Goal: Task Accomplishment & Management: Use online tool/utility

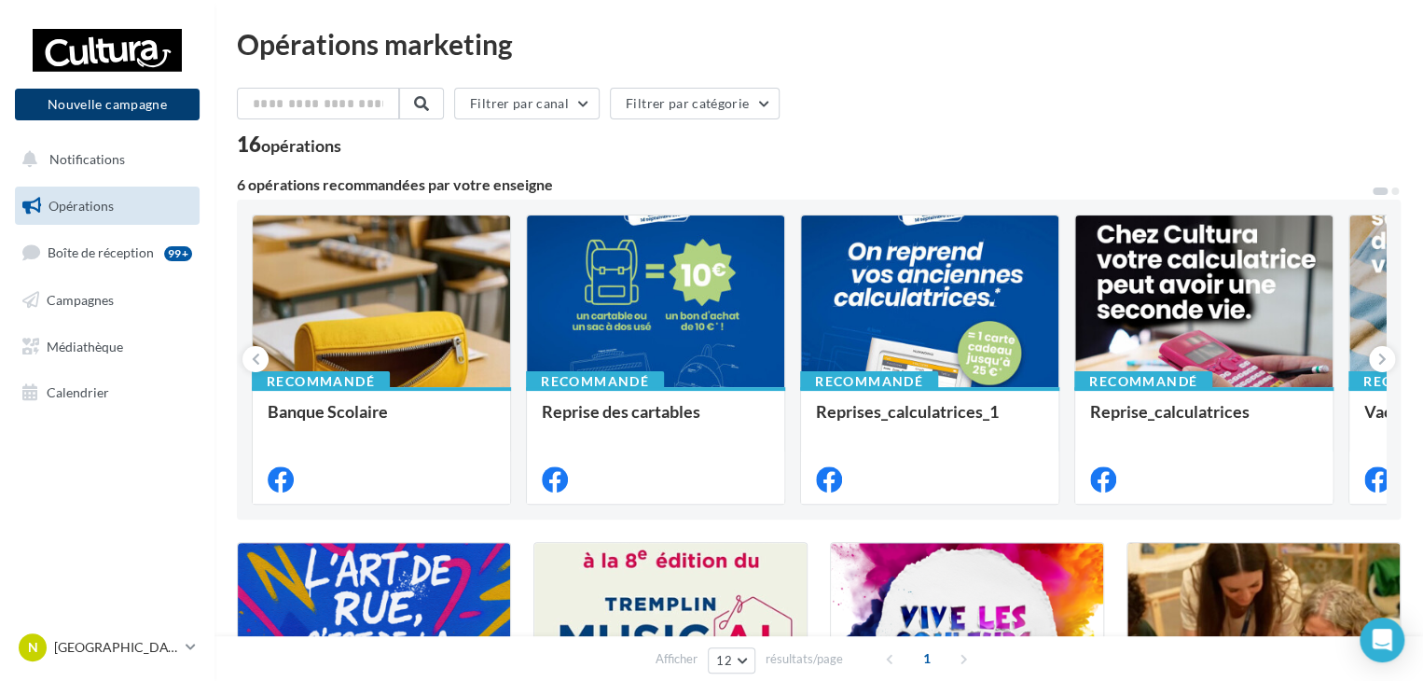
click at [114, 106] on button "Nouvelle campagne" at bounding box center [107, 105] width 185 height 32
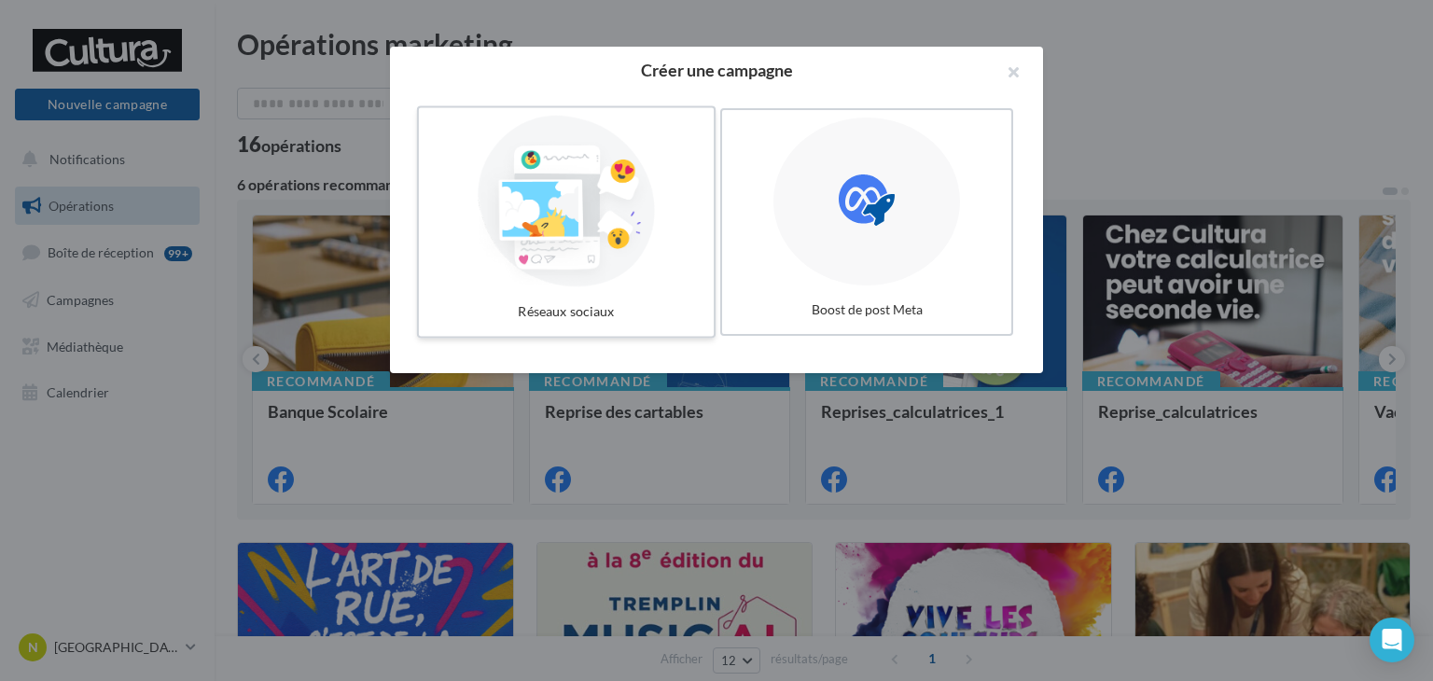
click at [579, 226] on div at bounding box center [566, 202] width 280 height 172
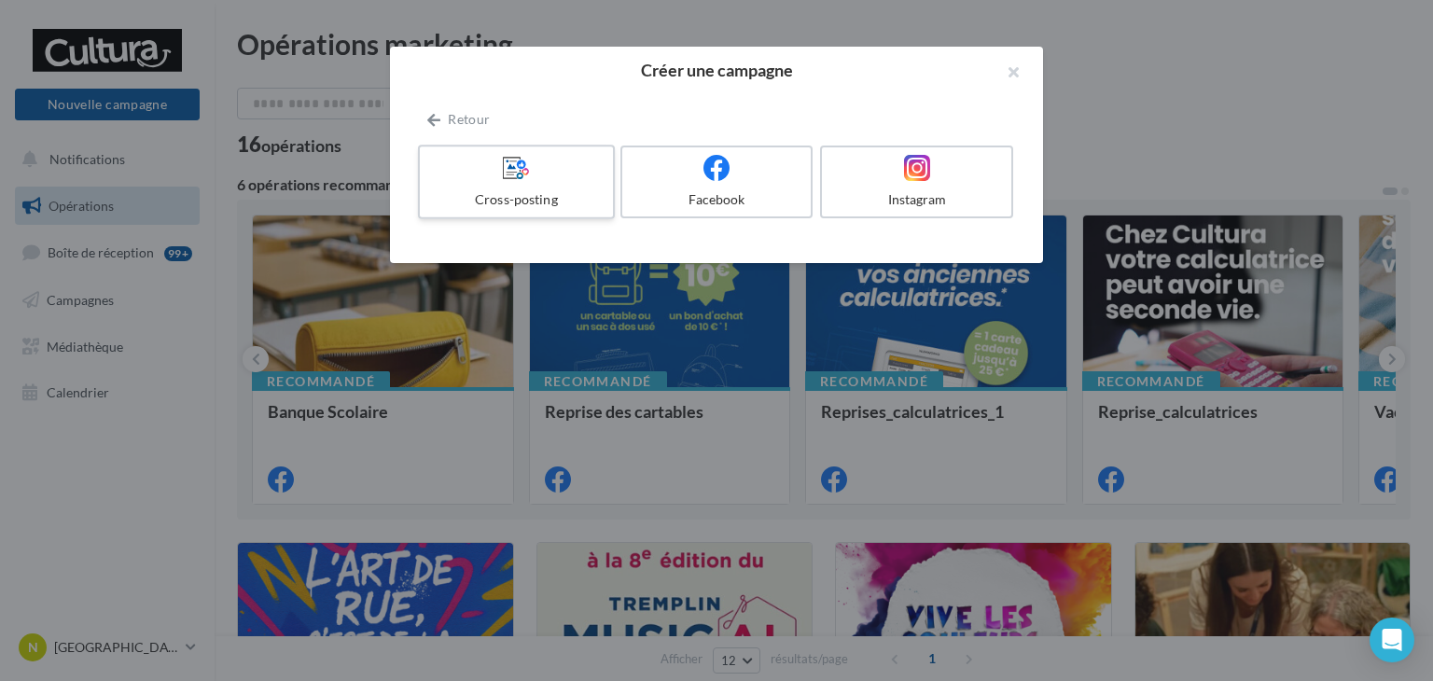
click at [515, 182] on span at bounding box center [516, 168] width 27 height 29
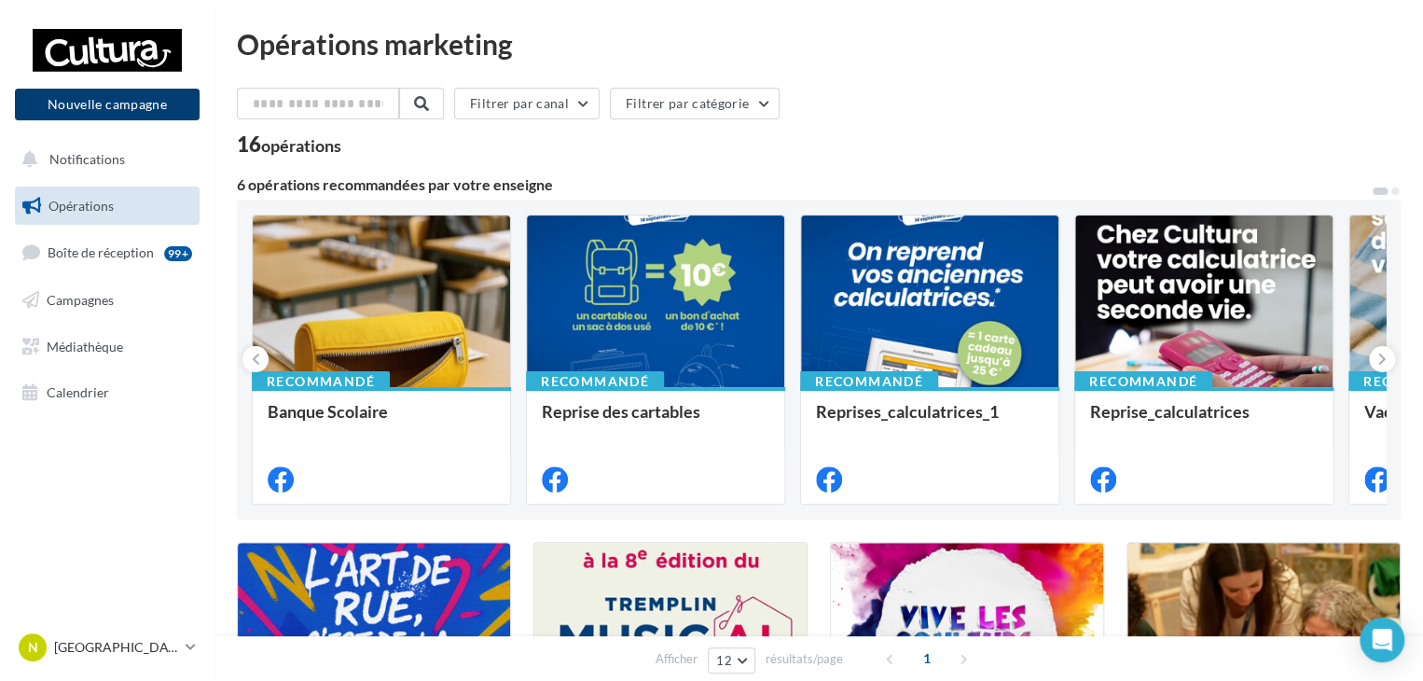
click at [104, 113] on button "Nouvelle campagne" at bounding box center [107, 105] width 185 height 32
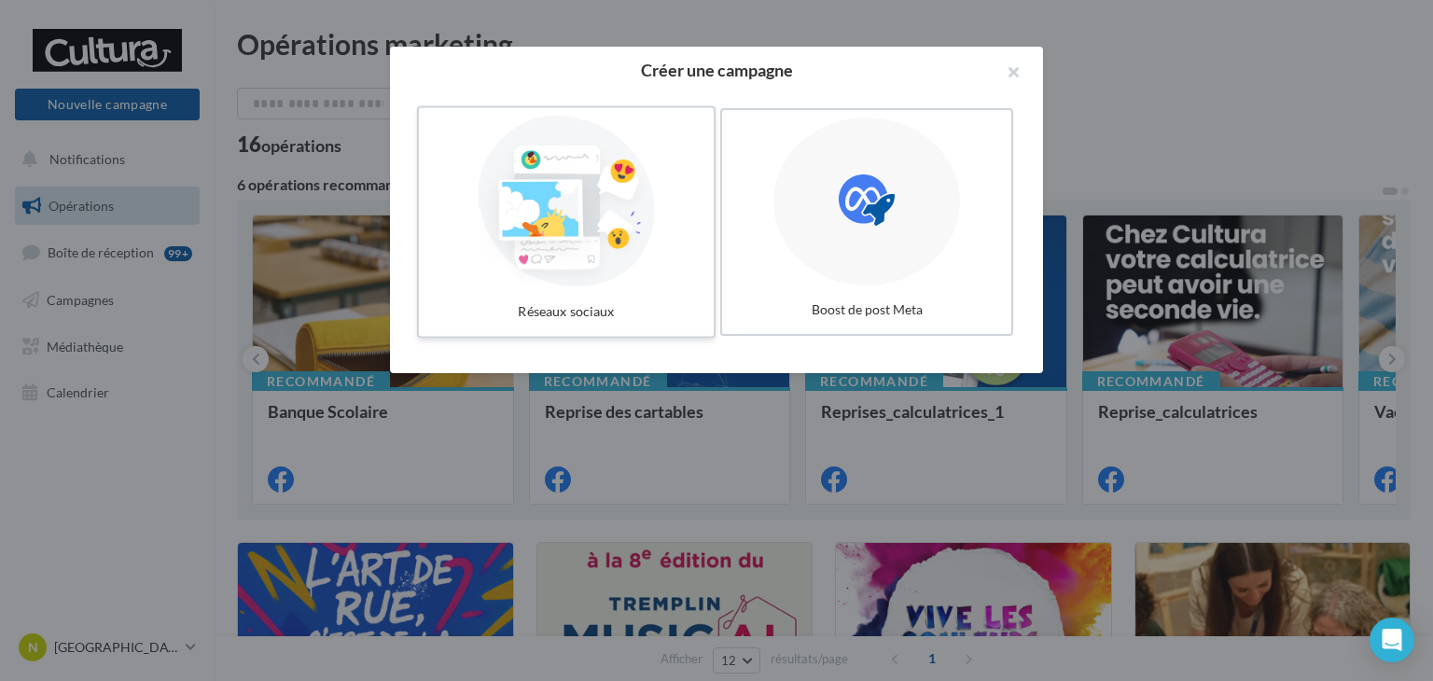
click at [570, 217] on div at bounding box center [566, 202] width 280 height 172
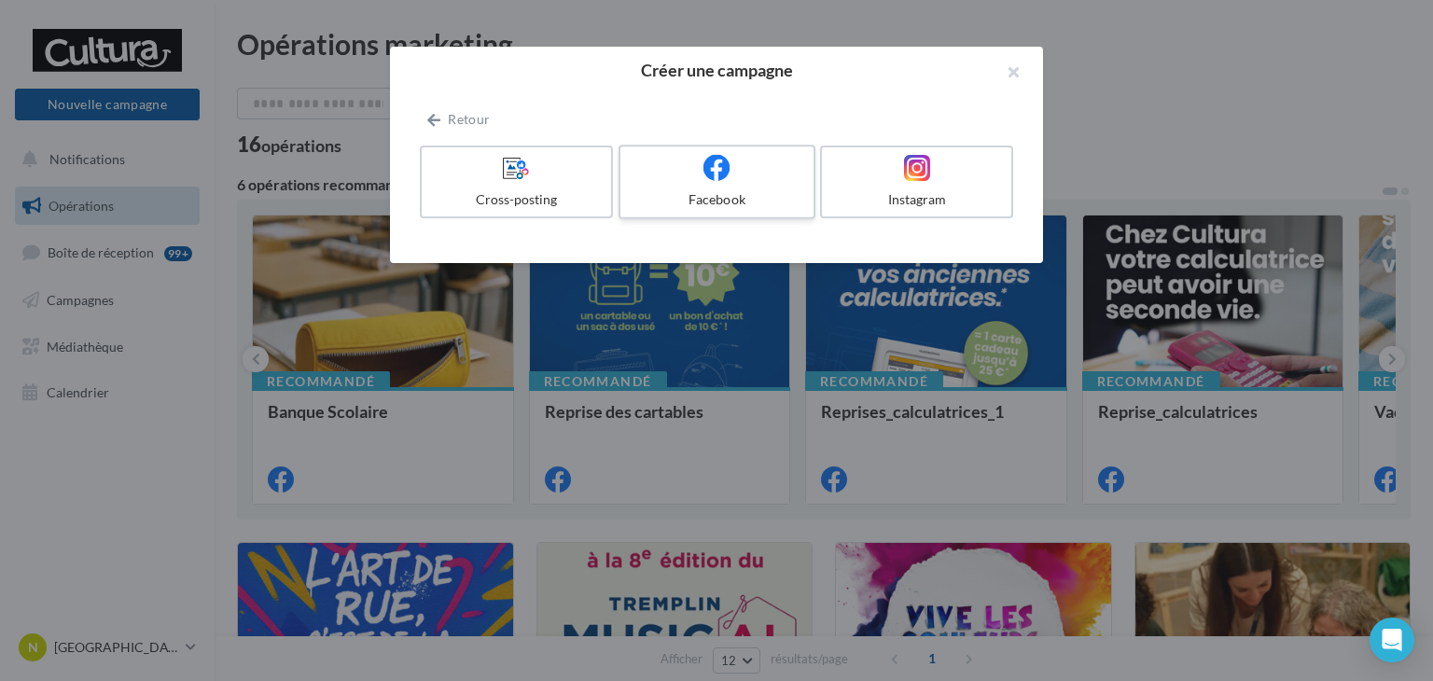
click at [718, 172] on icon at bounding box center [716, 167] width 27 height 27
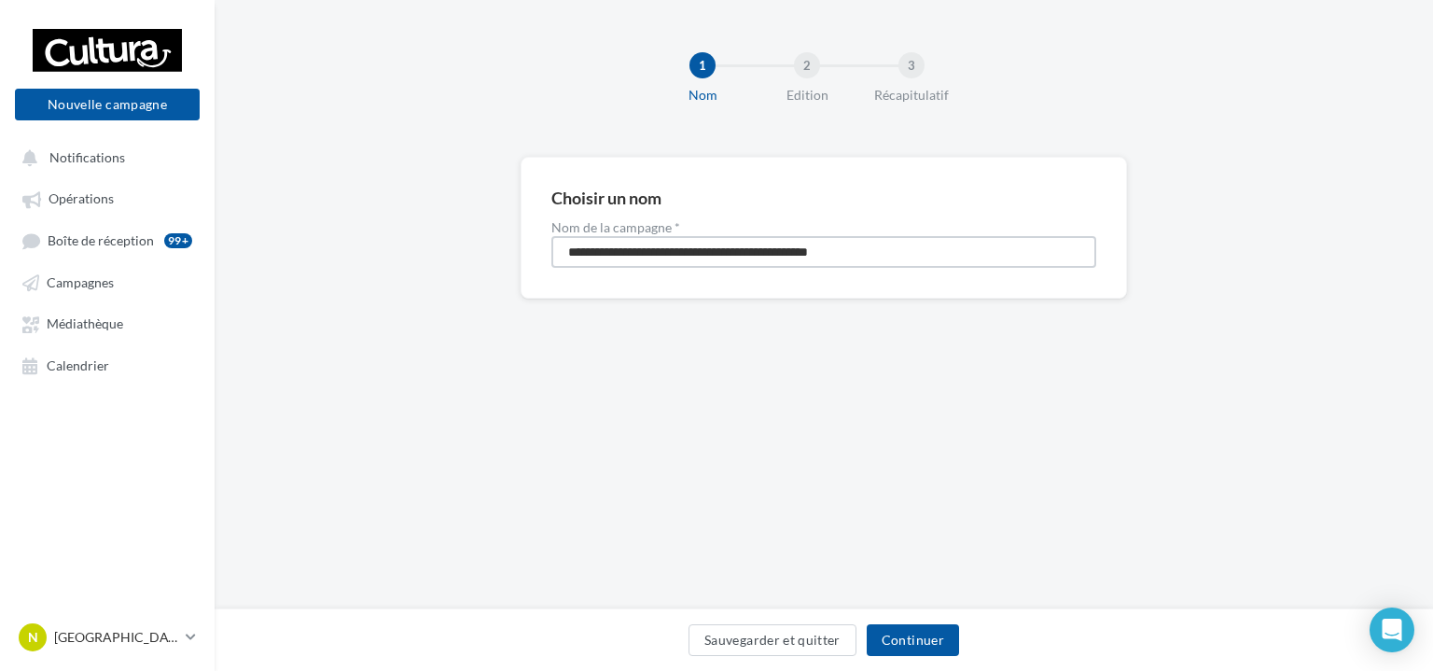
click at [701, 255] on input "**********" at bounding box center [823, 252] width 545 height 32
type input "****"
click at [940, 646] on button "Continuer" at bounding box center [913, 640] width 92 height 32
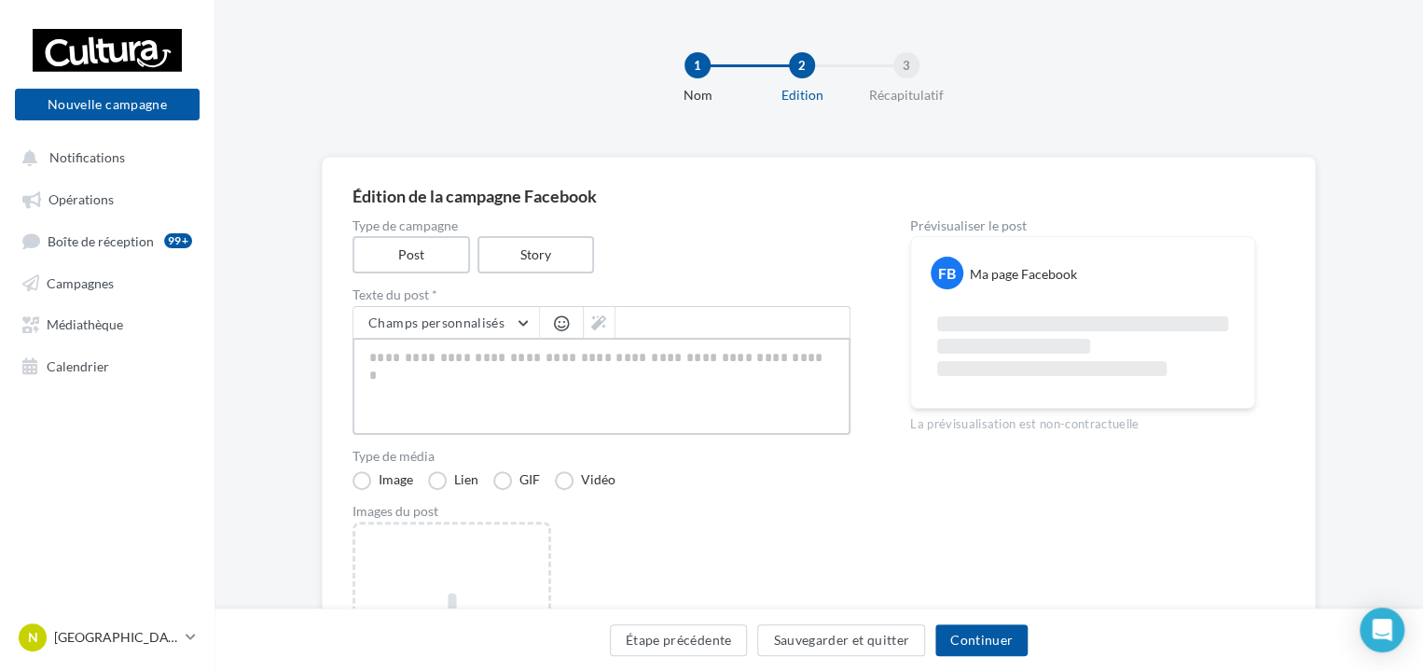
click at [411, 367] on textarea at bounding box center [602, 386] width 498 height 97
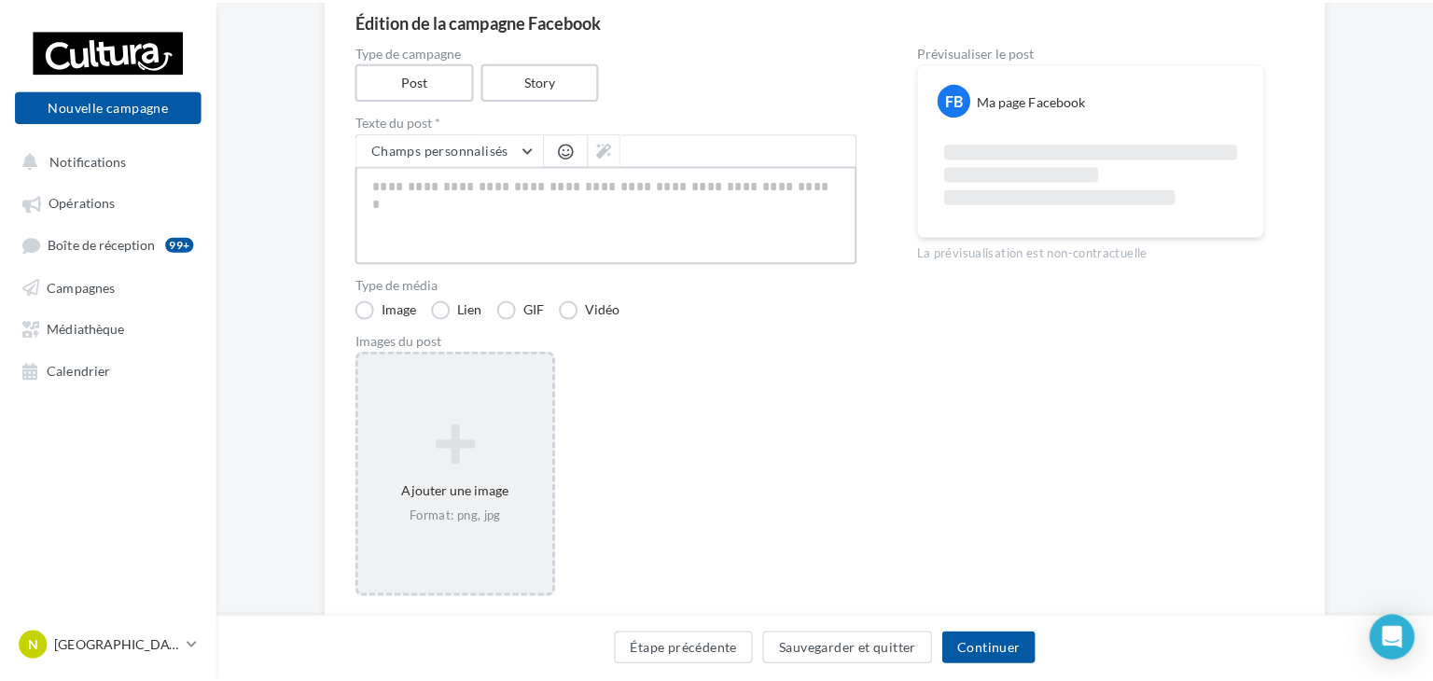
scroll to position [187, 0]
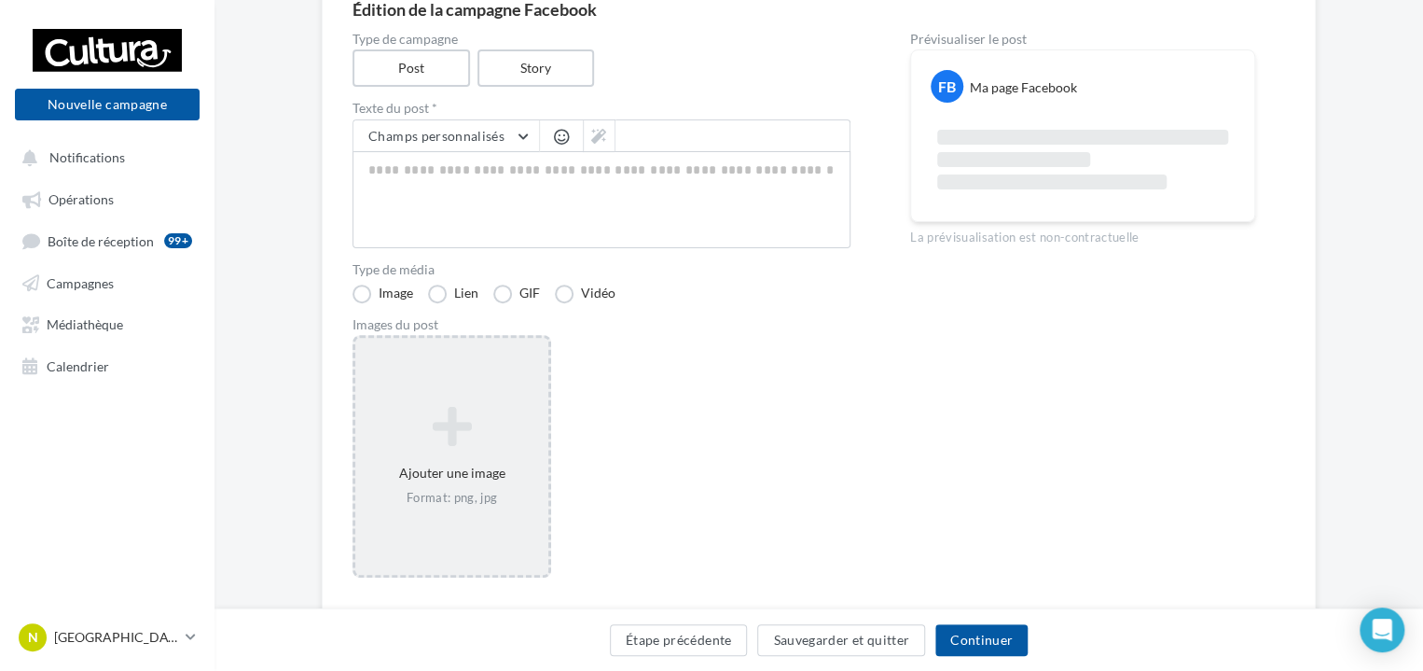
click at [450, 439] on icon at bounding box center [452, 426] width 178 height 45
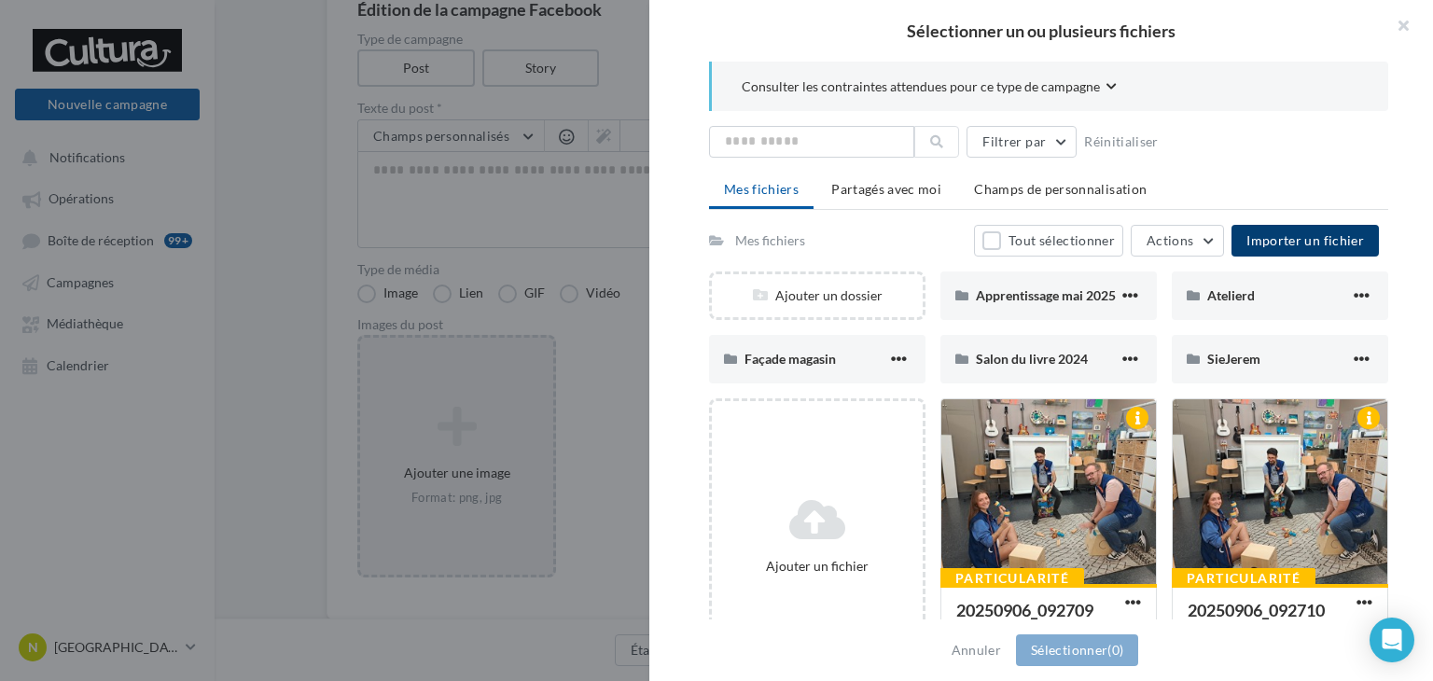
click at [1308, 236] on span "Importer un fichier" at bounding box center [1305, 240] width 118 height 16
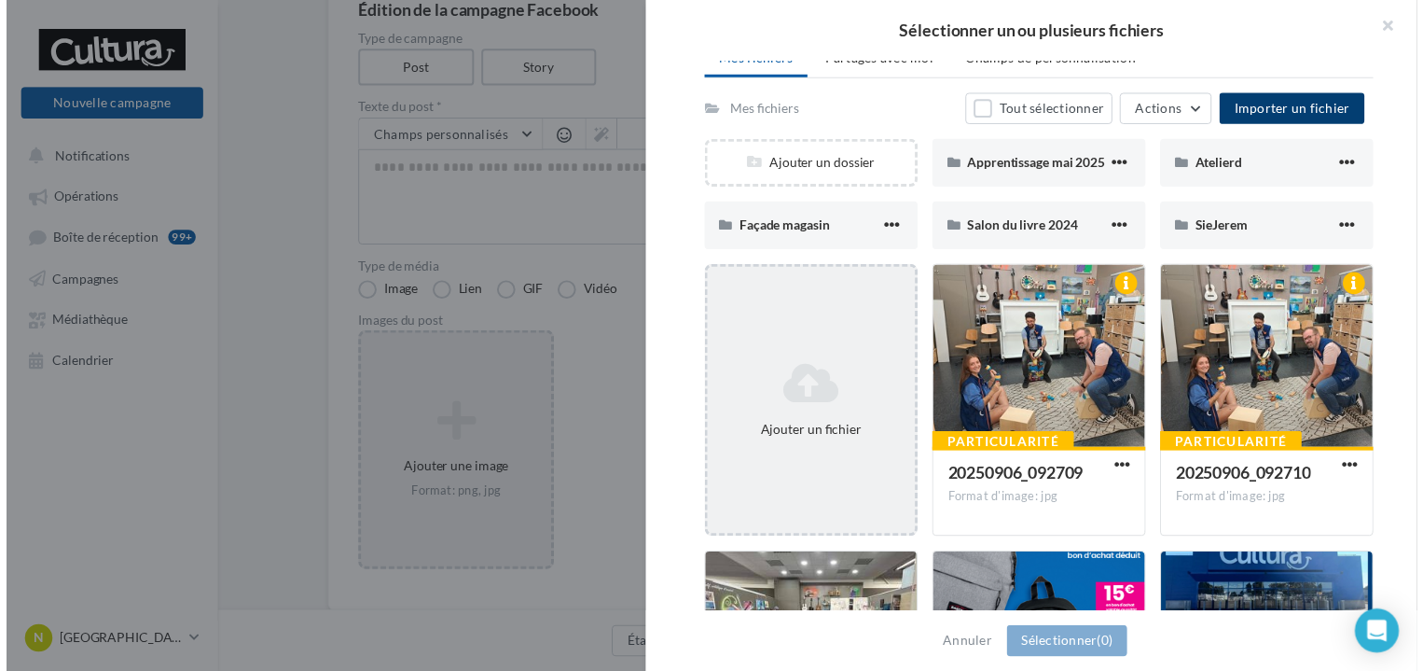
scroll to position [0, 0]
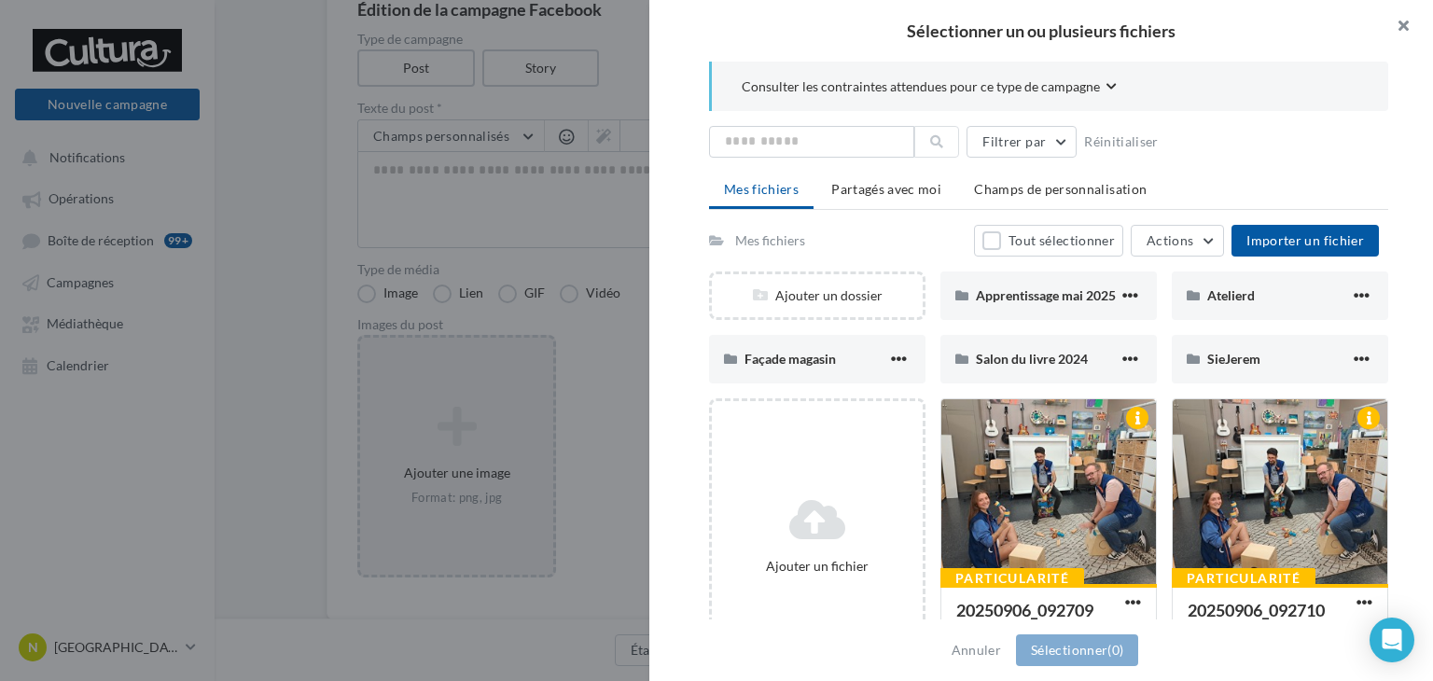
click at [1408, 18] on button "button" at bounding box center [1395, 28] width 75 height 56
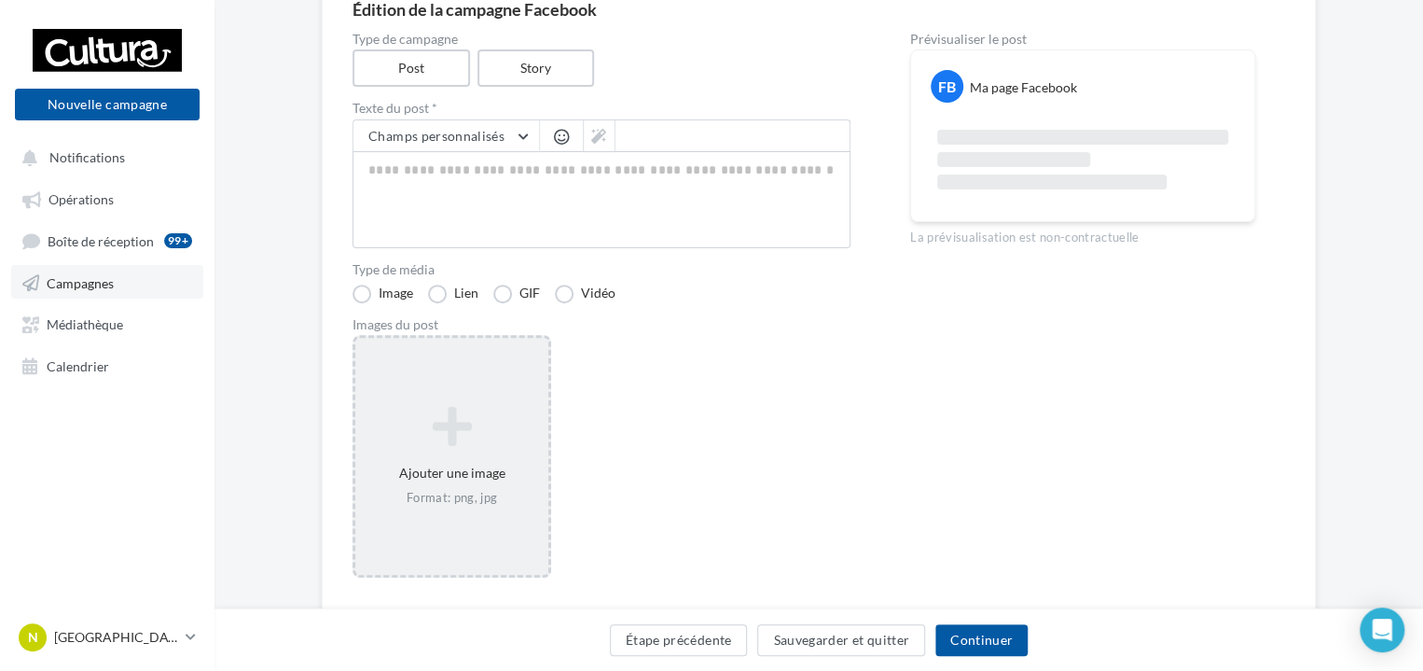
click at [83, 286] on span "Campagnes" at bounding box center [80, 282] width 67 height 16
